Goal: Find specific page/section: Find specific page/section

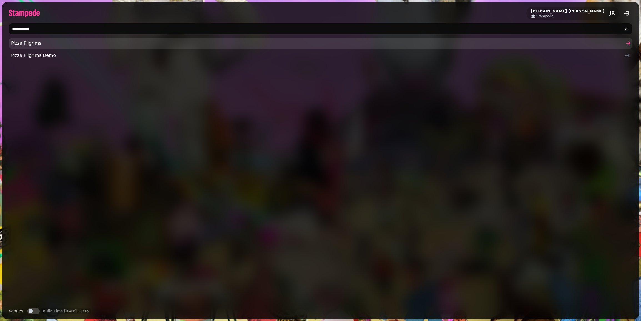
type input "**********"
click at [59, 43] on span "Pizza Pilgrims" at bounding box center [317, 43] width 613 height 7
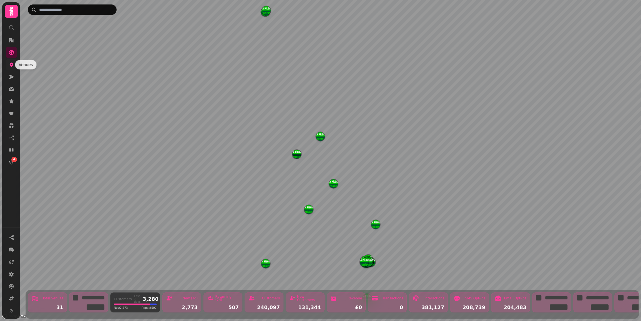
click at [10, 64] on icon at bounding box center [12, 65] width 4 height 4
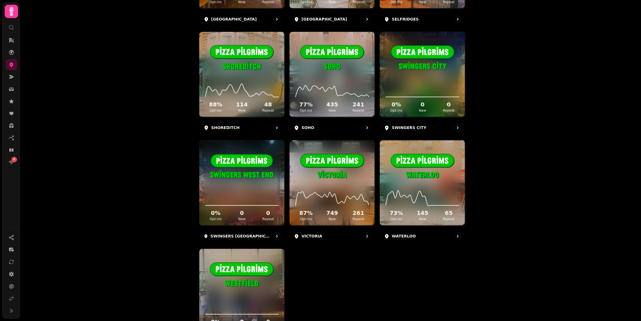
scroll to position [962, 0]
